Goal: Task Accomplishment & Management: Use online tool/utility

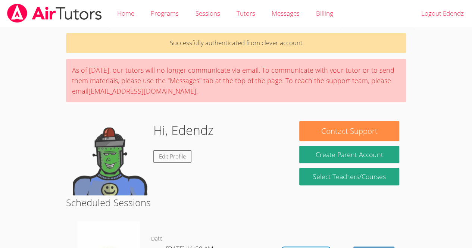
click at [25, 35] on body "Home Programs Sessions Tutors Messages Billing Logout Edendz Successfully authe…" at bounding box center [236, 124] width 472 height 248
click at [40, 82] on body "Home Programs Sessions Tutors Messages Billing Logout Edendz Successfully authe…" at bounding box center [236, 124] width 472 height 248
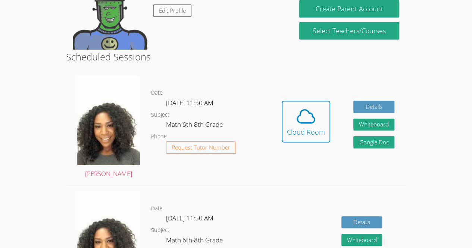
scroll to position [146, 0]
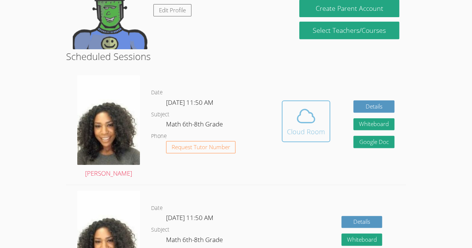
click at [290, 132] on div "Cloud Room" at bounding box center [306, 131] width 38 height 10
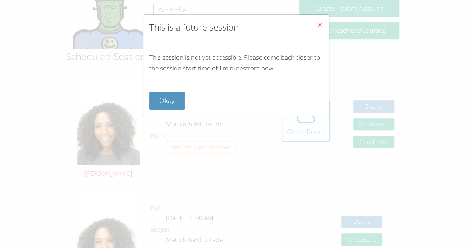
click at [317, 29] on span "Close" at bounding box center [320, 25] width 6 height 9
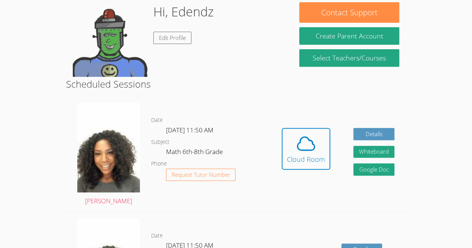
scroll to position [119, 0]
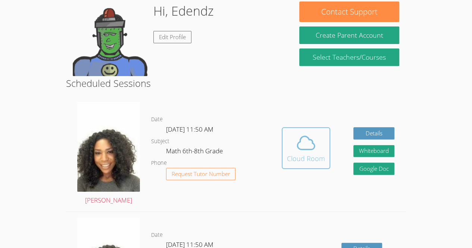
click at [316, 151] on icon at bounding box center [305, 142] width 21 height 21
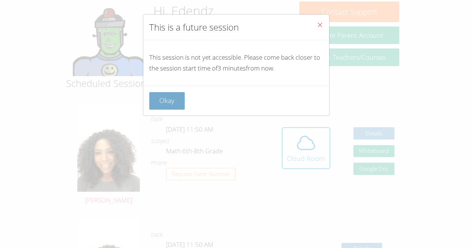
click at [178, 95] on button "Okay" at bounding box center [167, 101] width 36 height 18
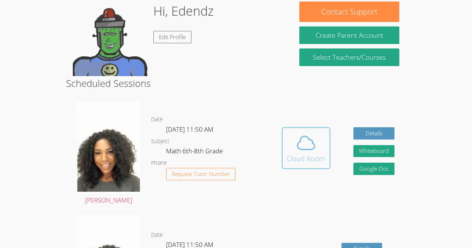
click at [309, 157] on div "Cloud Room" at bounding box center [306, 158] width 38 height 10
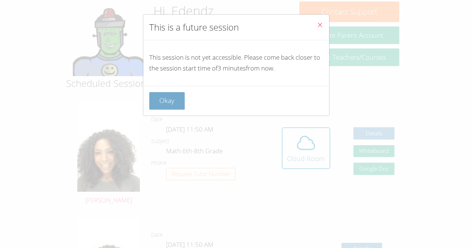
click at [172, 96] on button "Okay" at bounding box center [167, 101] width 36 height 18
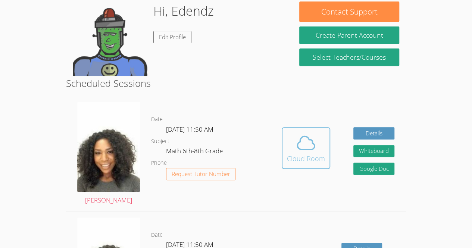
click at [299, 138] on icon at bounding box center [305, 142] width 21 height 21
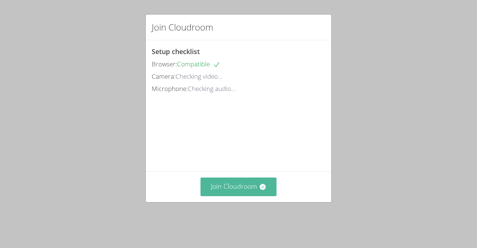
click at [255, 194] on button "Join Cloudroom" at bounding box center [239, 187] width 76 height 18
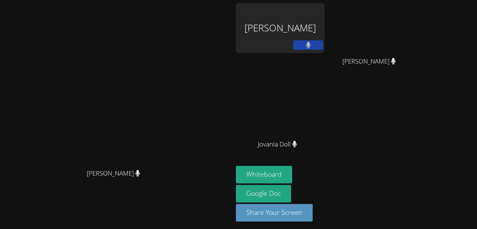
click at [173, 74] on video at bounding box center [117, 101] width 112 height 128
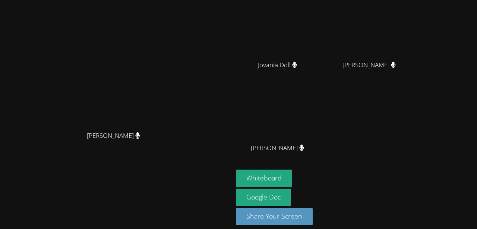
scroll to position [85, 0]
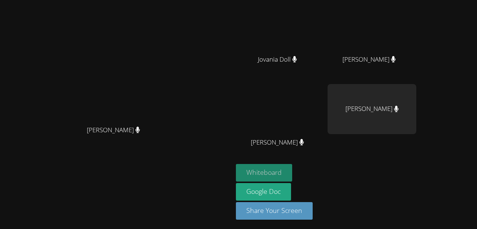
click at [292, 175] on button "Whiteboard" at bounding box center [264, 173] width 56 height 18
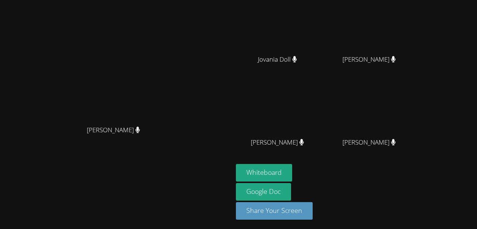
scroll to position [0, 0]
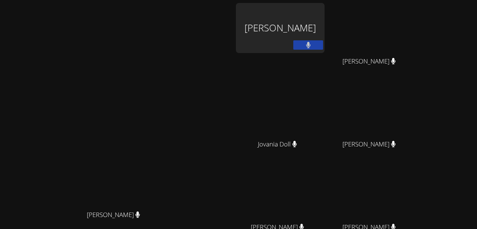
click at [323, 46] on button at bounding box center [309, 44] width 30 height 9
click at [323, 45] on button at bounding box center [309, 44] width 30 height 9
